Goal: Task Accomplishment & Management: Manage account settings

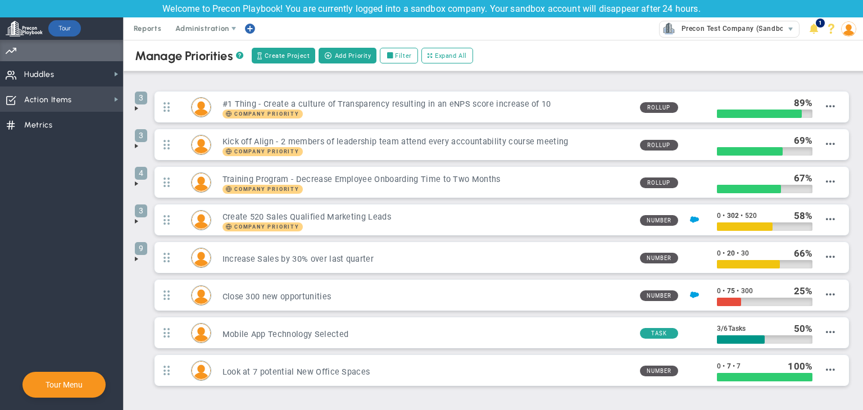
click at [97, 94] on span "Action Items Action Items" at bounding box center [61, 99] width 123 height 25
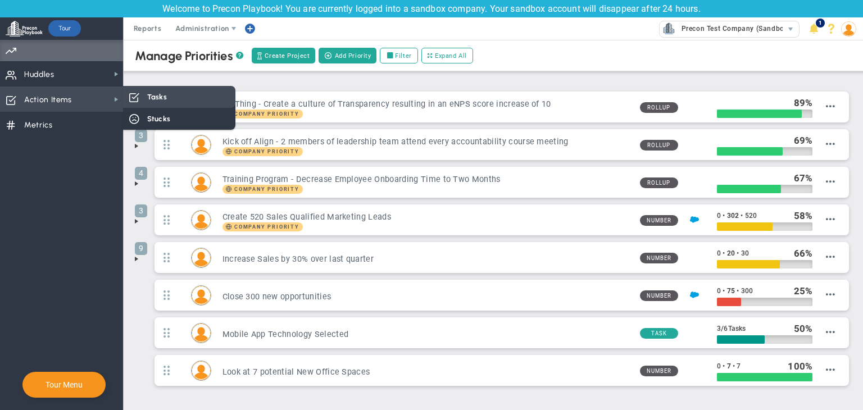
click at [144, 93] on div "Tasks" at bounding box center [179, 97] width 112 height 22
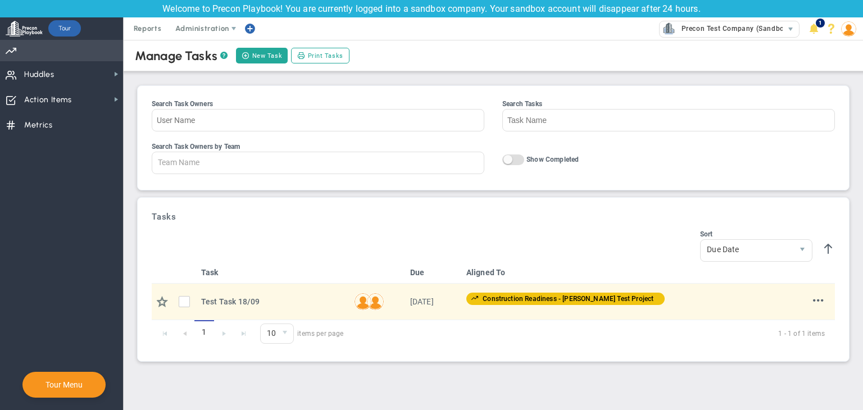
click at [92, 51] on span "Priorities Projects OKR Tree Priorities Projects OKRs" at bounding box center [61, 50] width 123 height 21
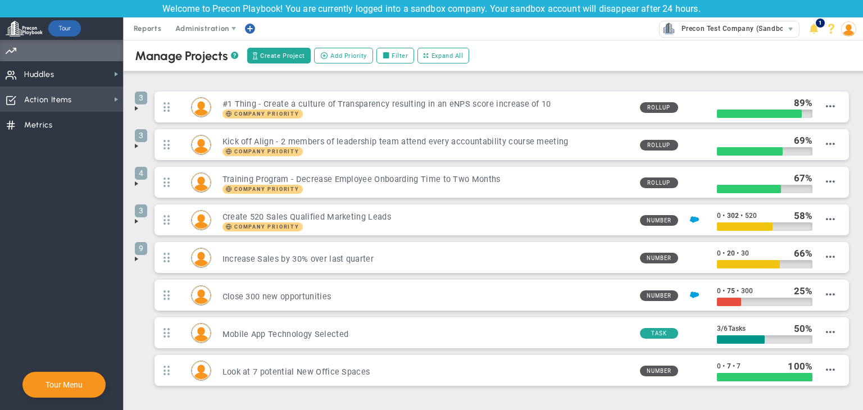
click at [83, 94] on span "Action Items Action Items" at bounding box center [61, 99] width 123 height 25
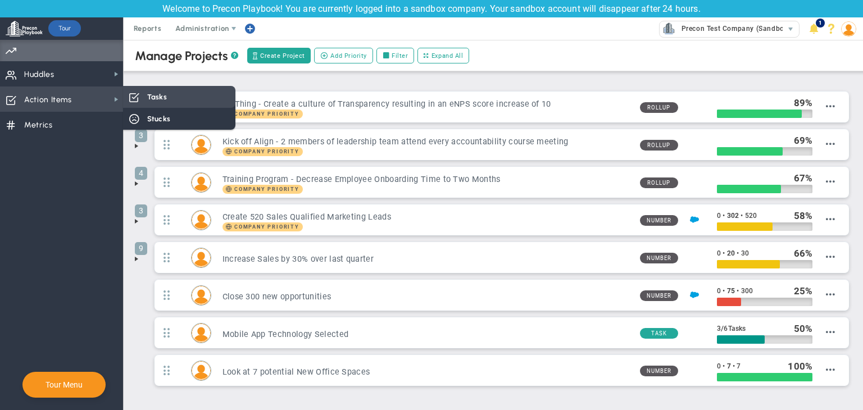
click at [140, 99] on div "Tasks" at bounding box center [179, 97] width 112 height 22
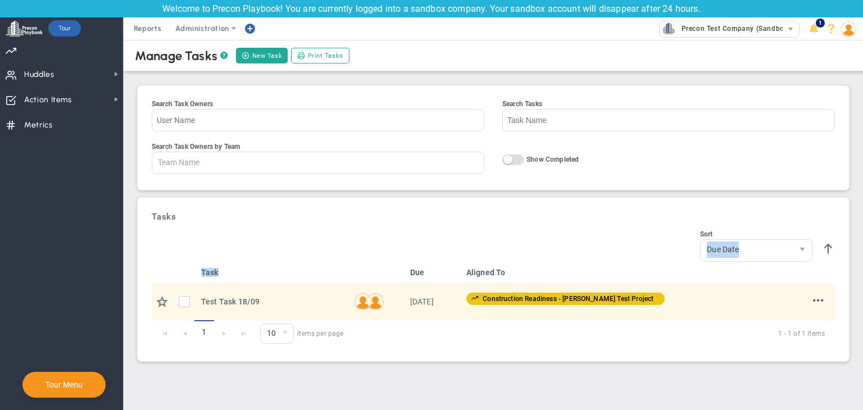
drag, startPoint x: 306, startPoint y: 263, endPoint x: 325, endPoint y: 264, distance: 19.1
click at [325, 264] on th "Task" at bounding box center [273, 273] width 153 height 22
click at [76, 48] on span "Priorities Projects OKR Tree Priorities Projects OKRs" at bounding box center [61, 50] width 123 height 21
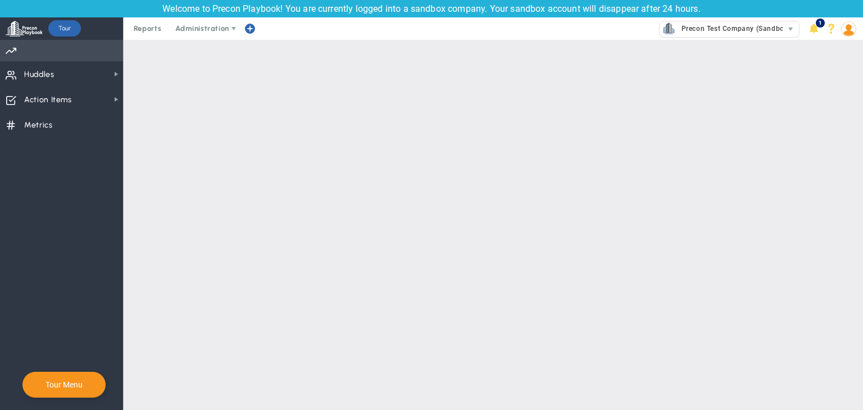
checkbox input "false"
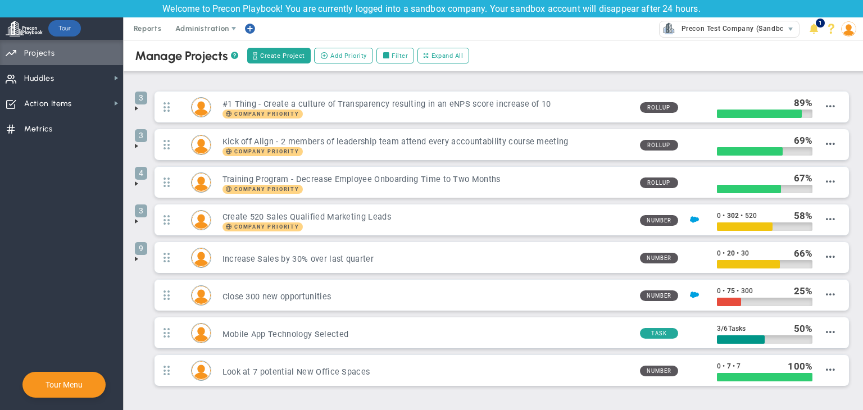
scroll to position [45, 0]
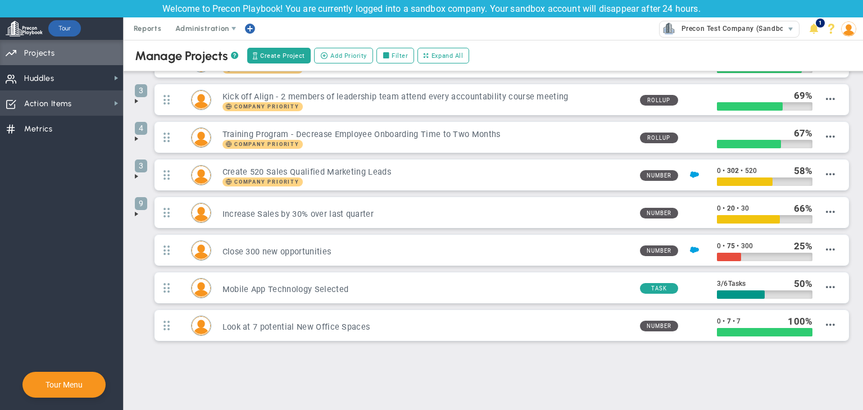
click at [97, 110] on span "Action Items Action Items" at bounding box center [61, 102] width 123 height 25
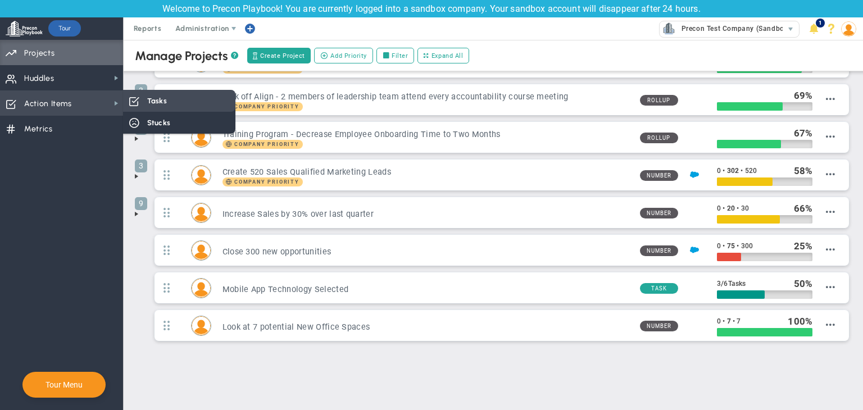
click at [143, 102] on div "Tasks" at bounding box center [179, 101] width 112 height 22
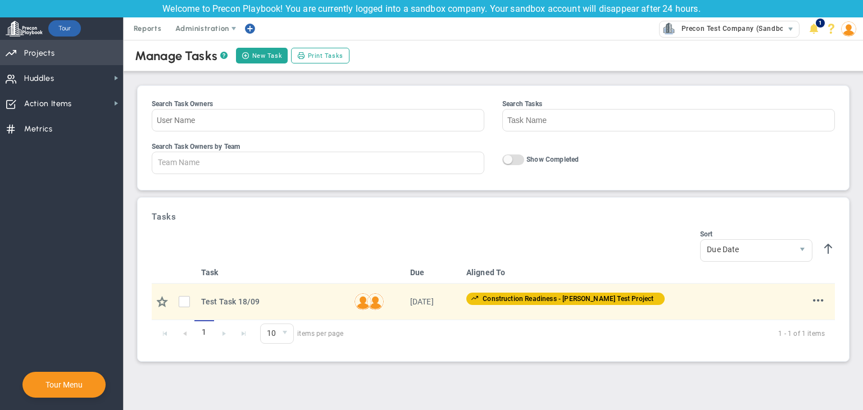
click at [46, 55] on span "Projects" at bounding box center [39, 54] width 30 height 24
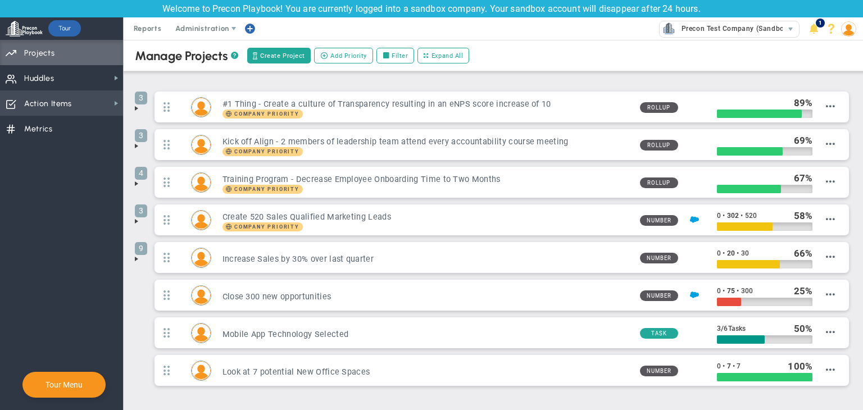
click at [65, 106] on span "Action Items" at bounding box center [48, 104] width 48 height 24
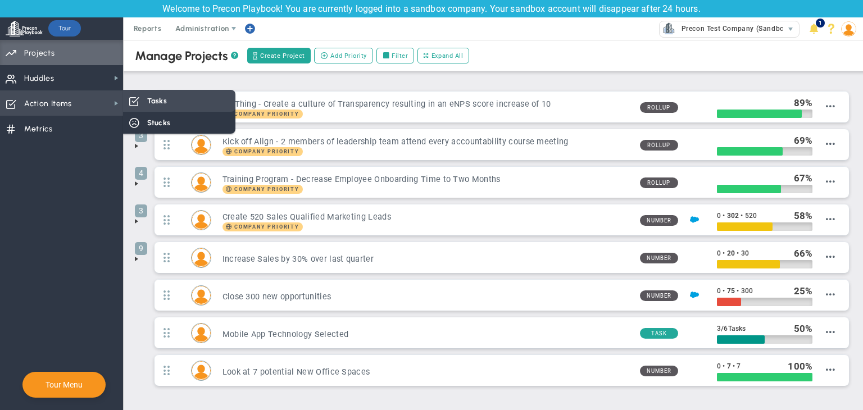
click at [128, 94] on div "Tasks" at bounding box center [179, 101] width 112 height 22
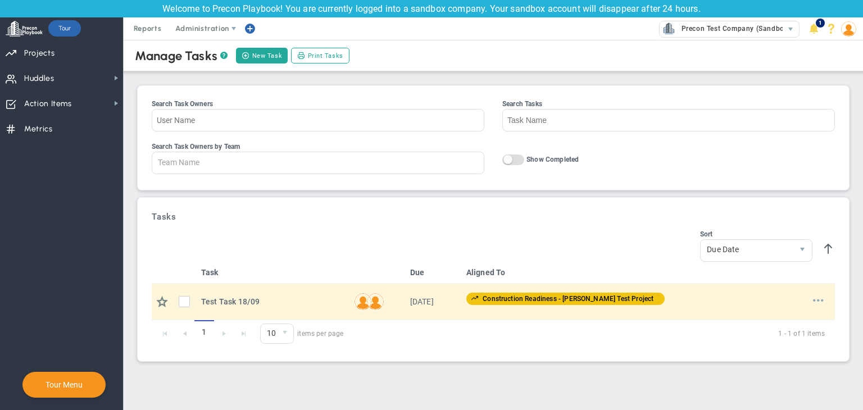
click at [819, 297] on span at bounding box center [818, 300] width 11 height 11
click at [793, 316] on span "Edit" at bounding box center [788, 319] width 13 height 8
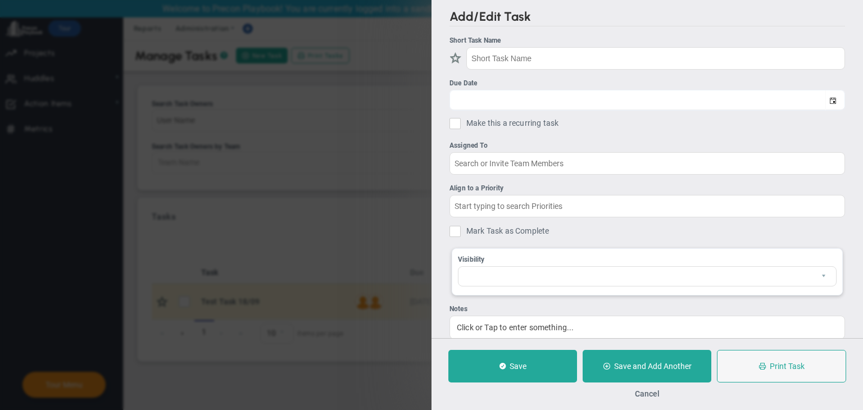
type input "Test Task 18/09"
type input "[DATE]"
type input "Test 18"
type input "Construction Readiness - [PERSON_NAME] Test Project"
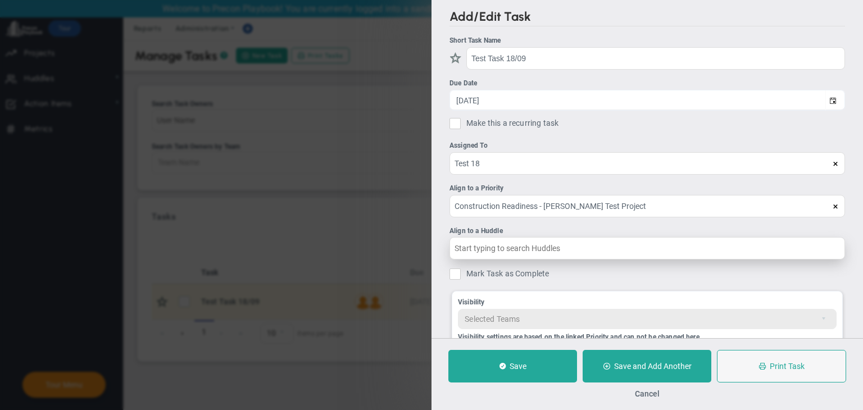
scroll to position [96, 0]
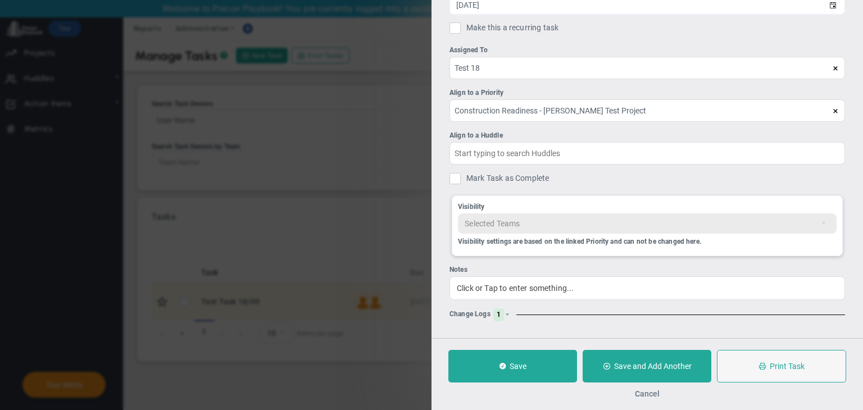
click at [649, 391] on button "Cancel" at bounding box center [647, 394] width 25 height 9
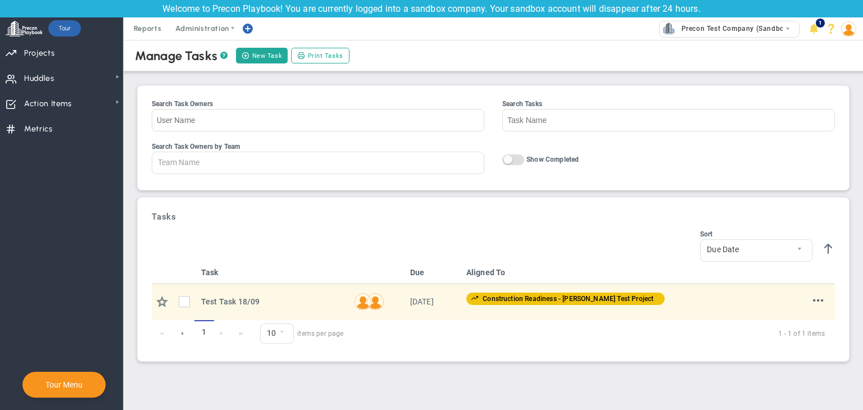
scroll to position [74, 0]
click at [78, 51] on span "Priorities Projects OKR Tree Priorities Projects OKRs" at bounding box center [61, 52] width 123 height 25
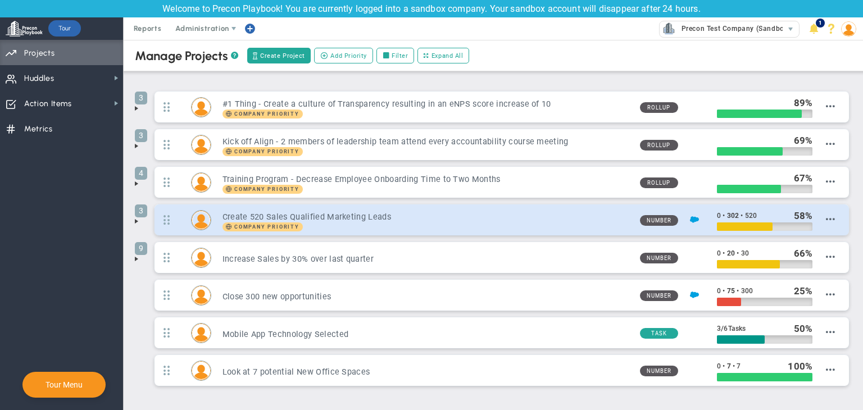
scroll to position [45, 0]
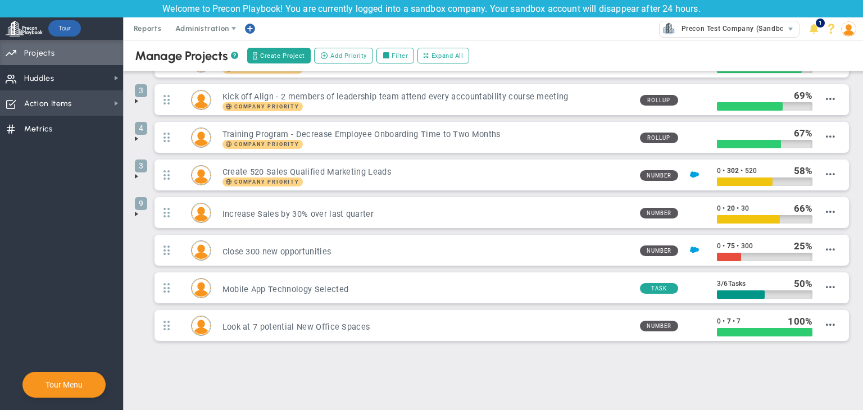
click at [89, 108] on span "Action Items Action Items" at bounding box center [61, 102] width 123 height 25
click at [850, 30] on img at bounding box center [848, 28] width 15 height 15
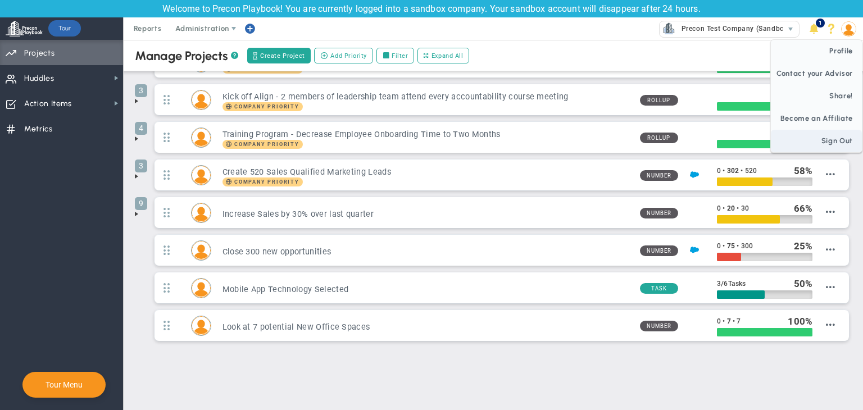
click at [835, 135] on span "Sign Out" at bounding box center [816, 141] width 91 height 22
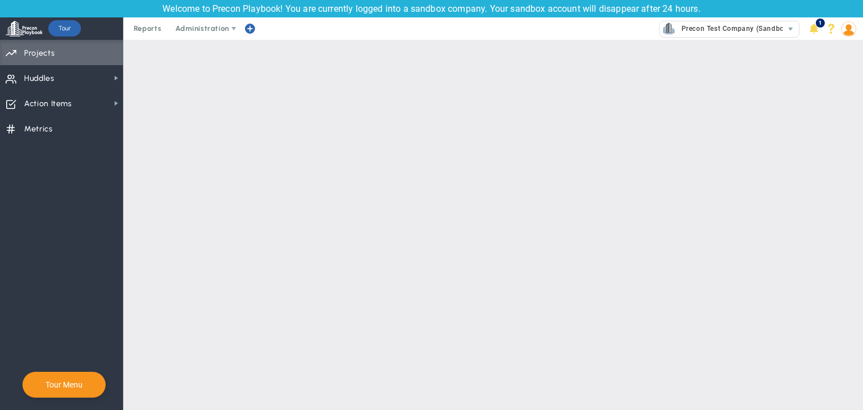
scroll to position [0, 0]
